Goal: Information Seeking & Learning: Learn about a topic

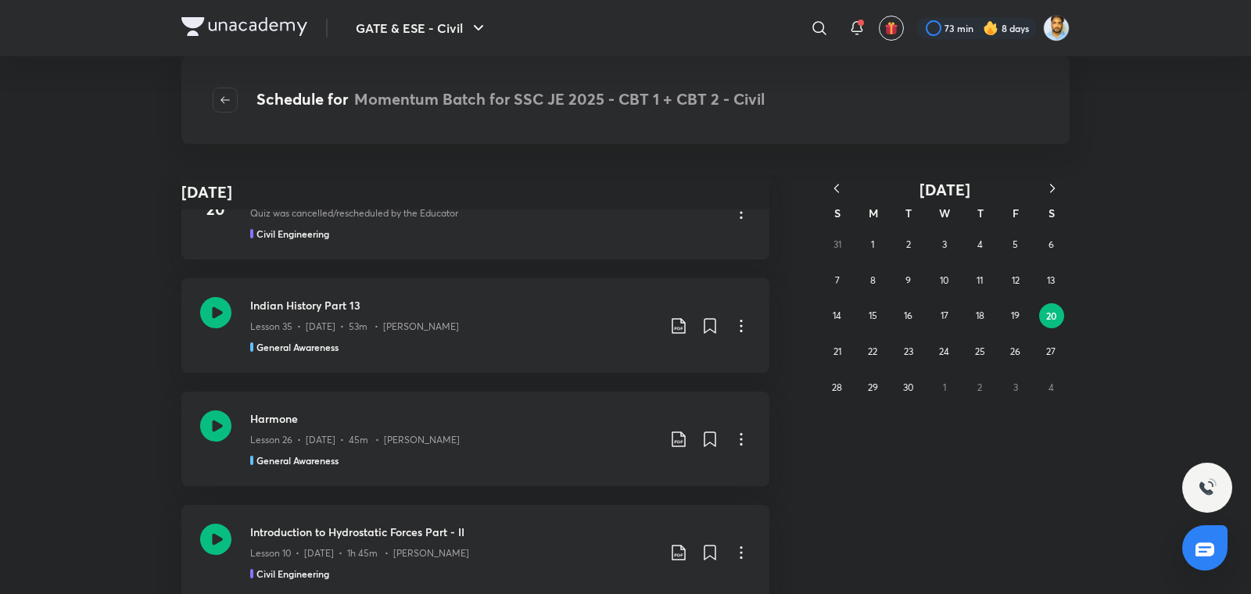
scroll to position [143354, 0]
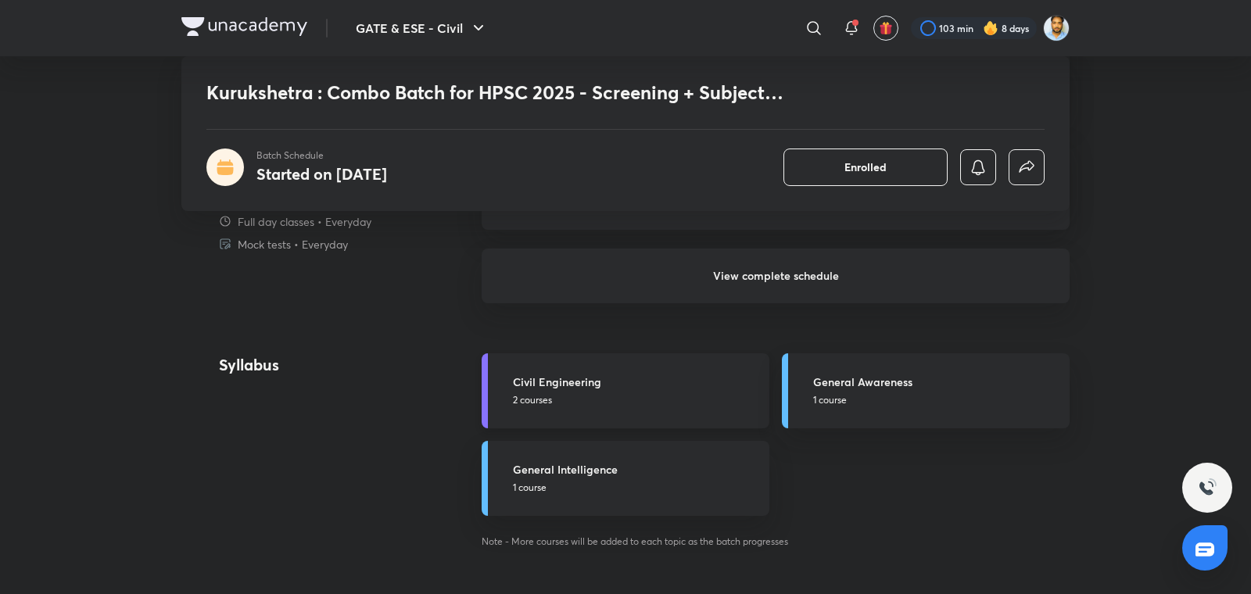
scroll to position [1420, 0]
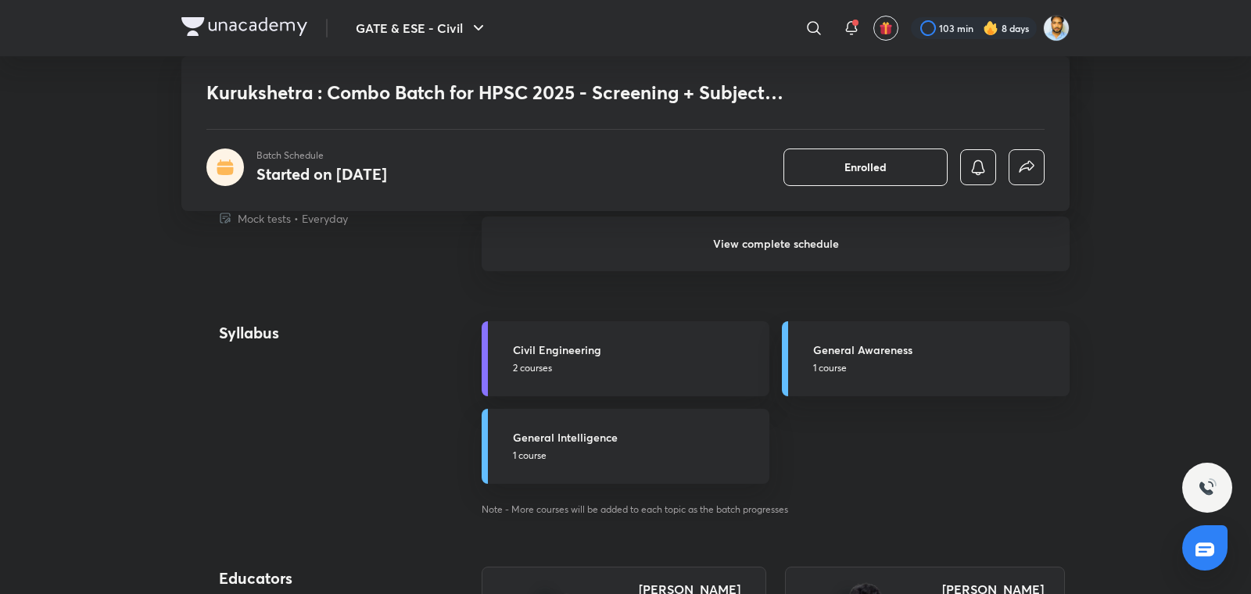
click at [784, 242] on h6 "View complete schedule" at bounding box center [776, 244] width 588 height 55
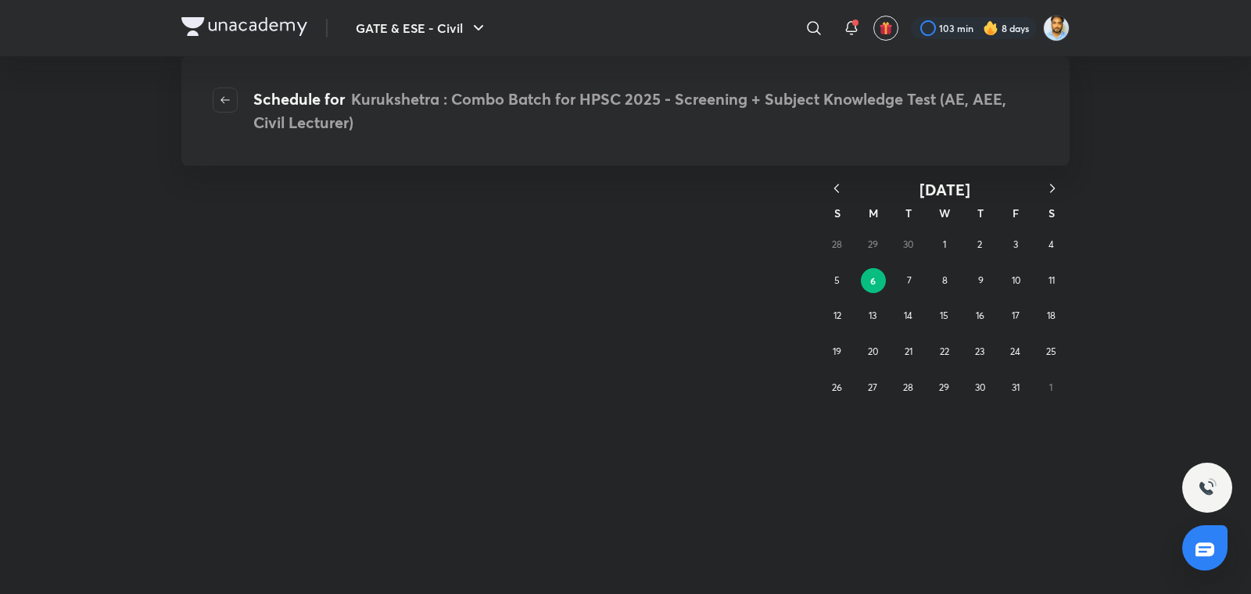
click at [842, 190] on icon "button" at bounding box center [837, 189] width 16 height 16
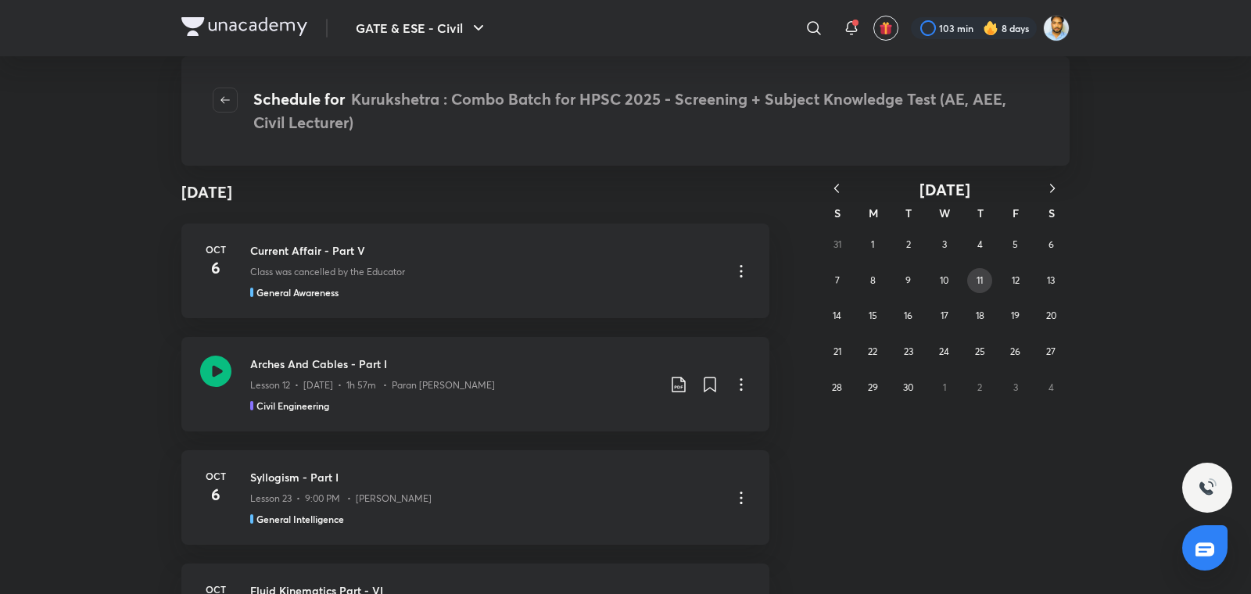
click at [987, 285] on button "11" at bounding box center [979, 280] width 25 height 25
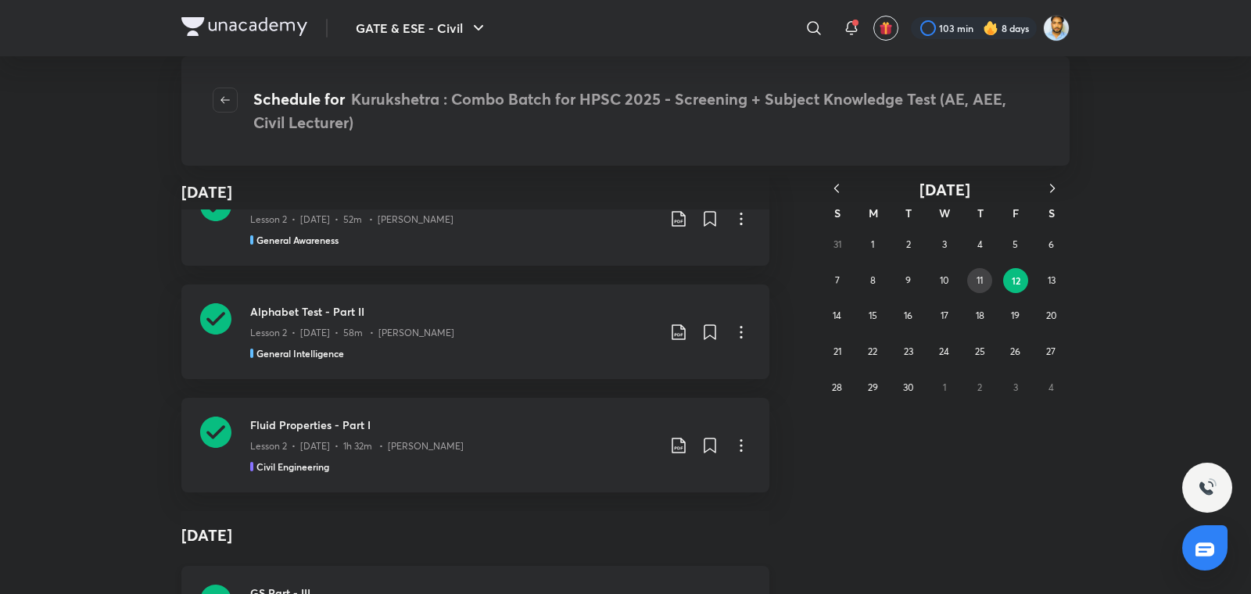
scroll to position [1468, 0]
